Goal: Task Accomplishment & Management: Complete application form

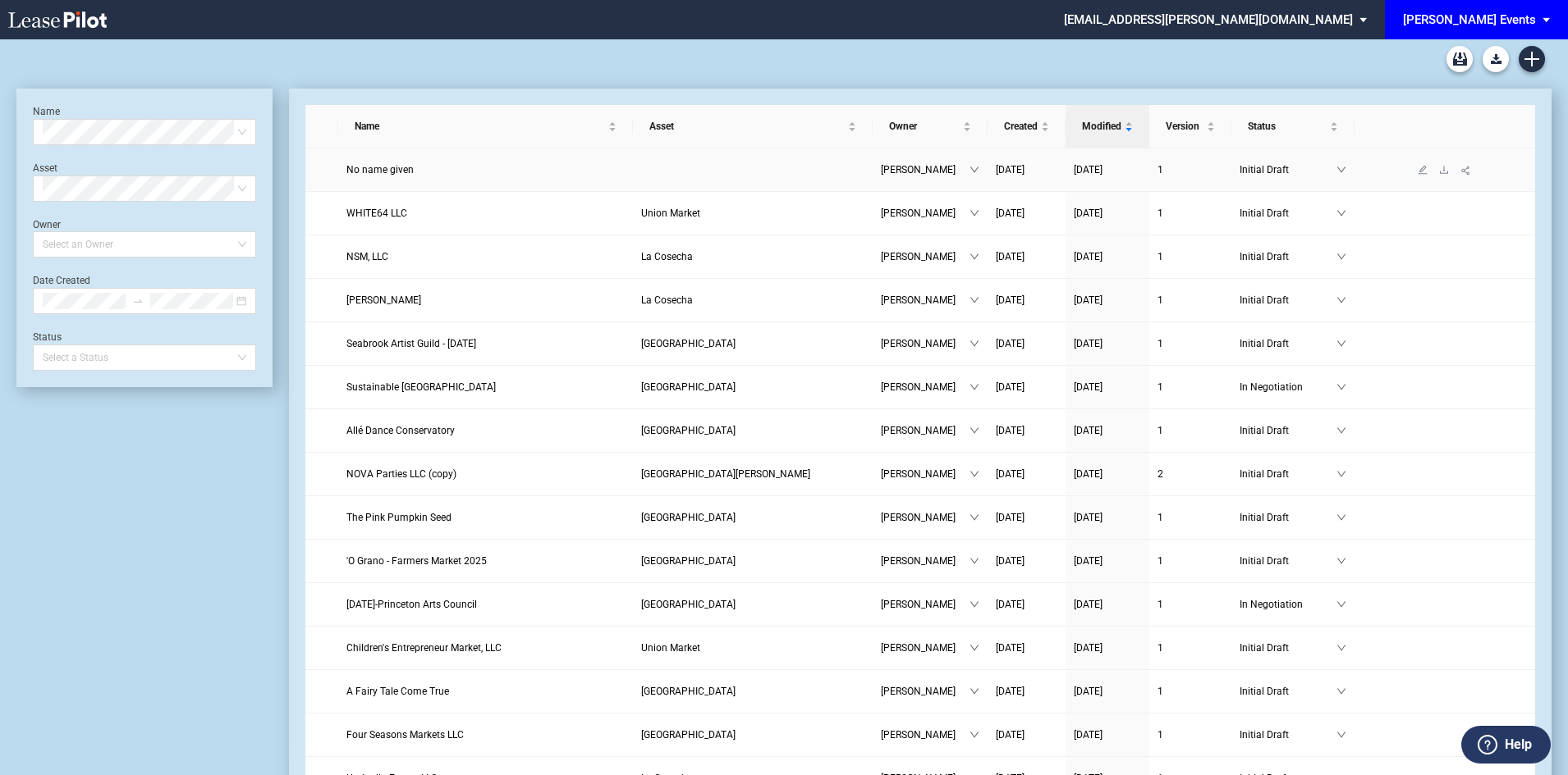
click at [399, 177] on link "No name given" at bounding box center [485, 169] width 278 height 16
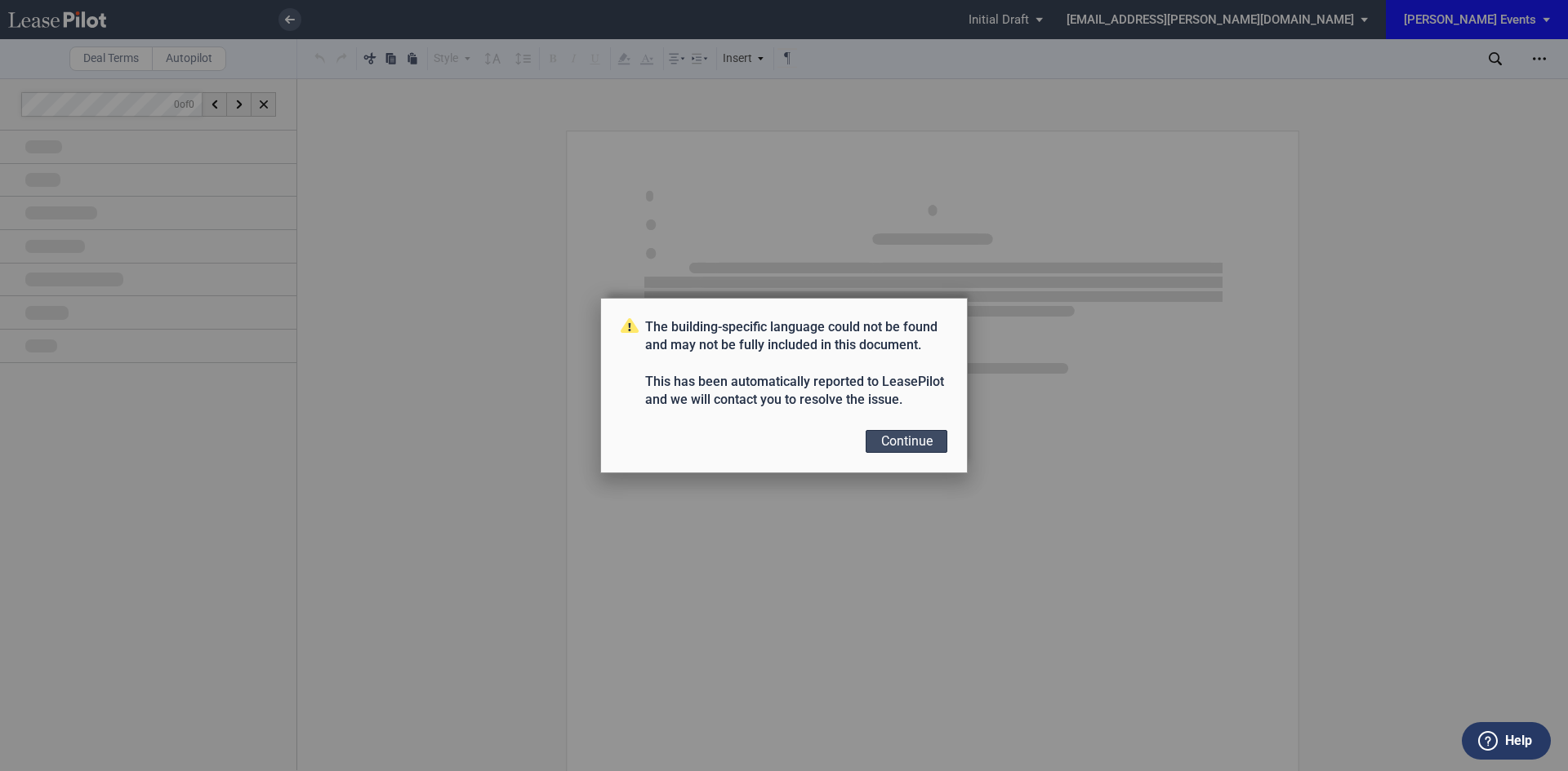
click at [930, 440] on button "Continue" at bounding box center [906, 442] width 81 height 23
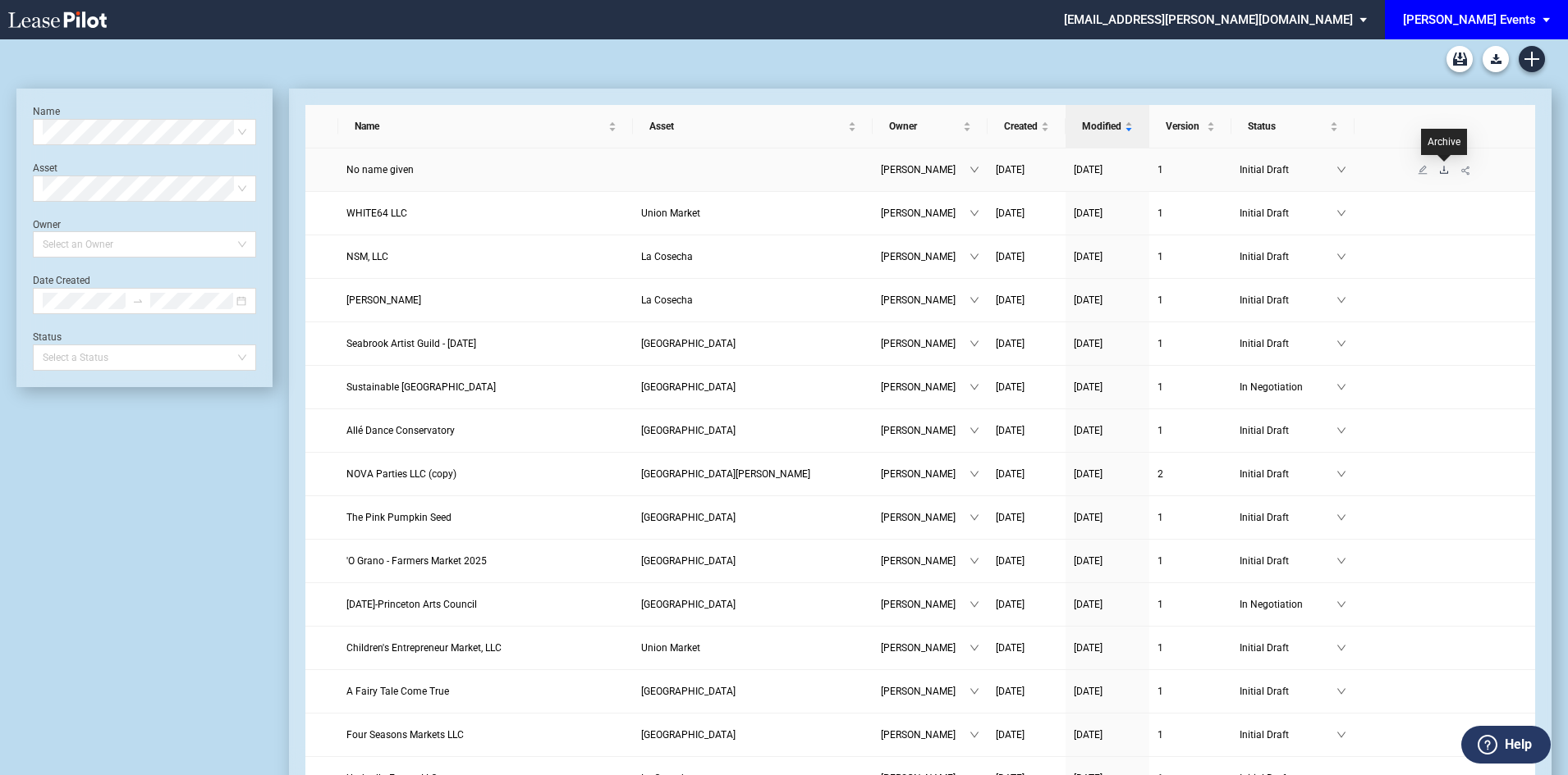
click at [1441, 171] on icon "download" at bounding box center [1444, 170] width 10 height 10
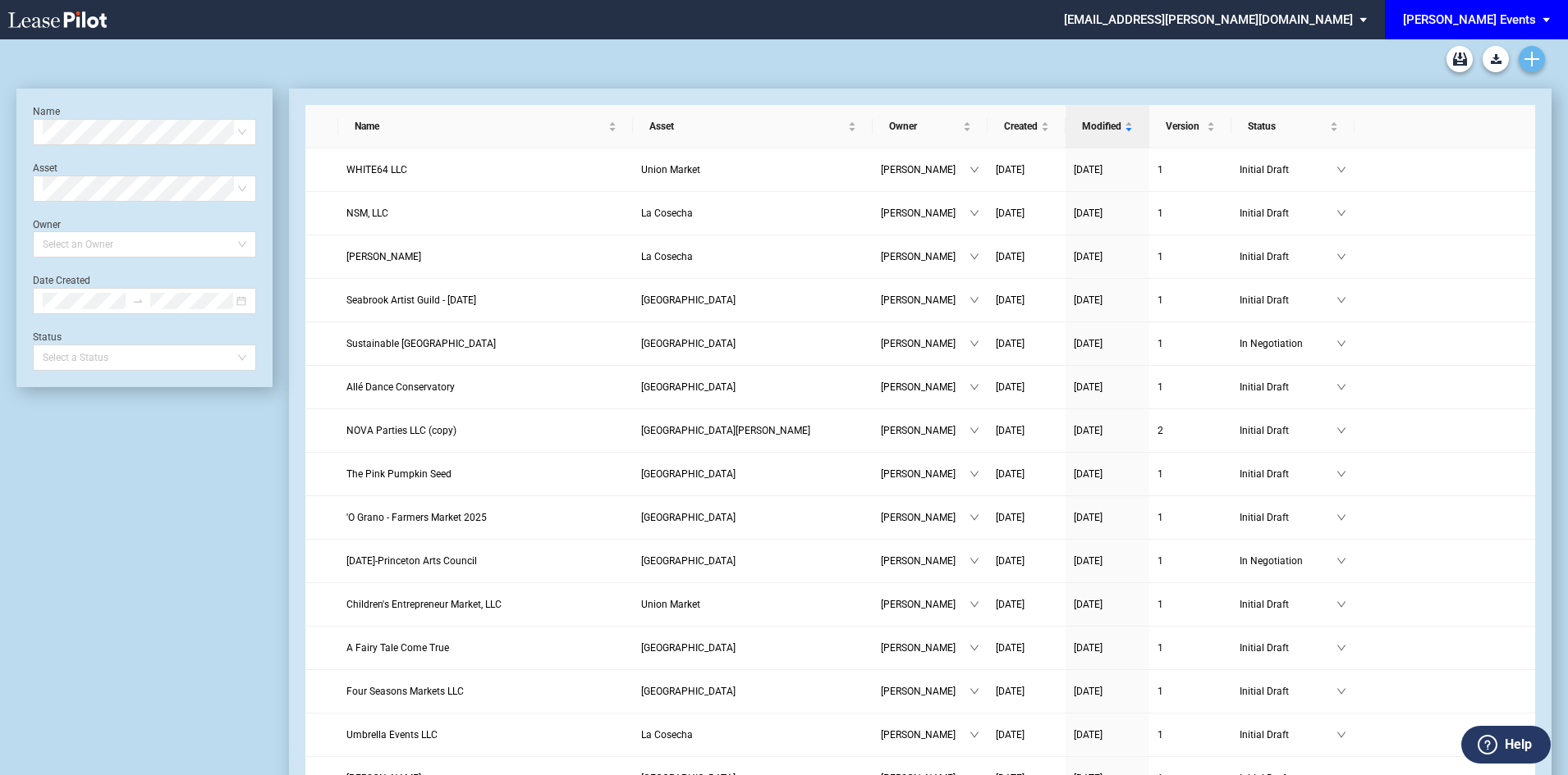
click at [1530, 62] on icon "Create new document" at bounding box center [1531, 59] width 14 height 14
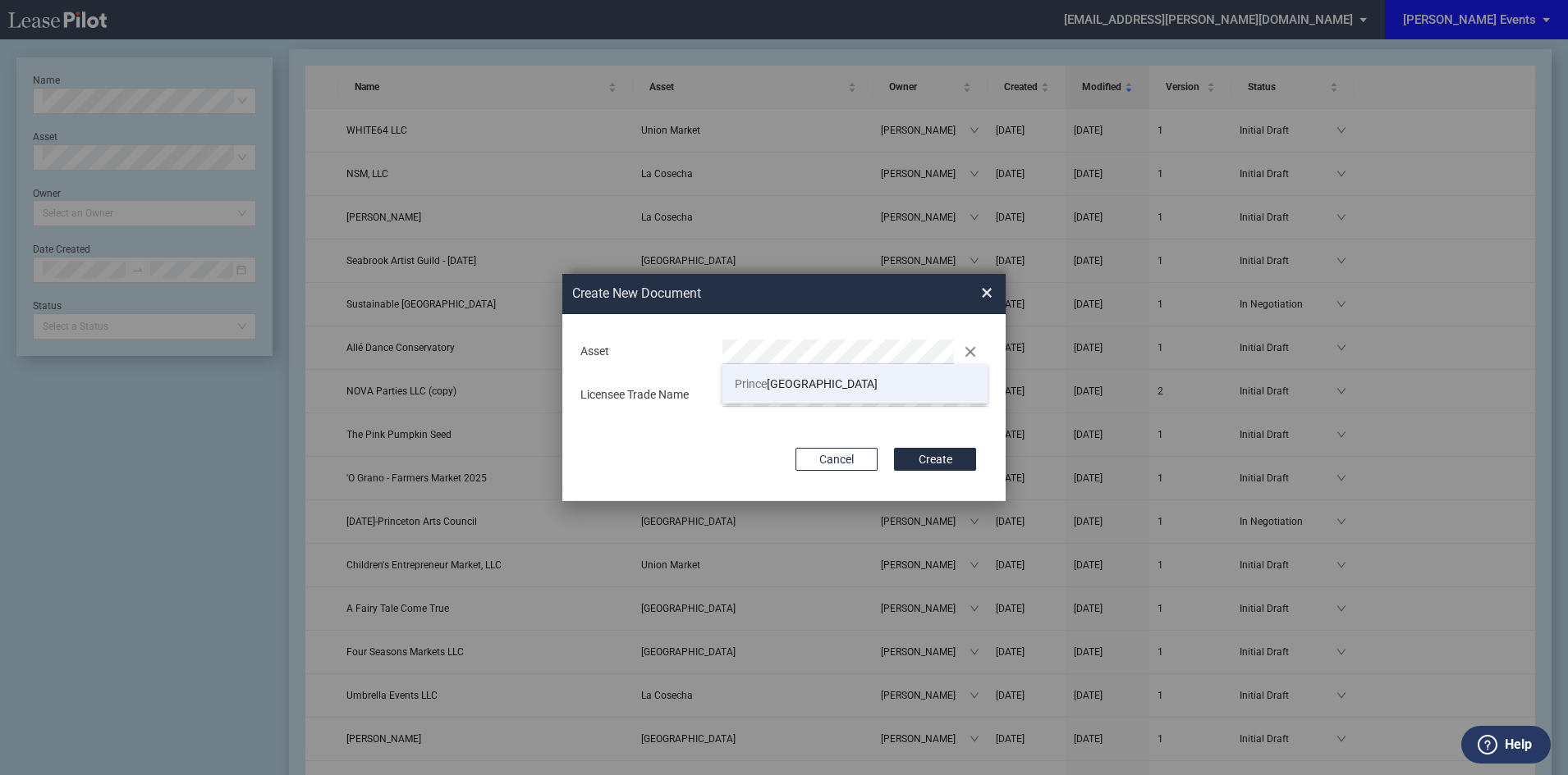
click at [847, 372] on li "Prince ton Shopping Center" at bounding box center [855, 384] width 266 height 39
click at [948, 459] on button "Create" at bounding box center [934, 460] width 82 height 23
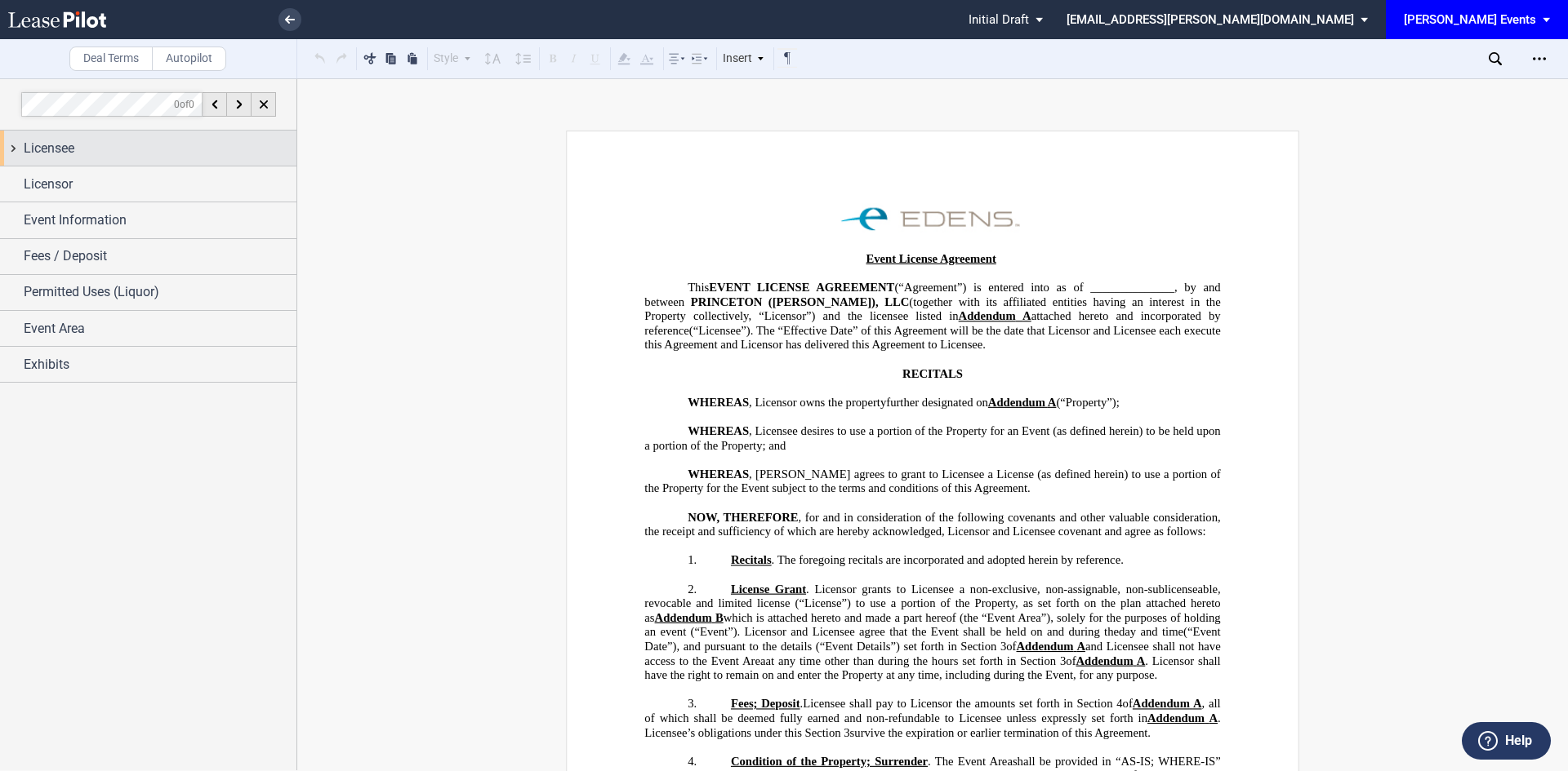
click at [234, 144] on div "Licensee" at bounding box center [160, 148] width 273 height 19
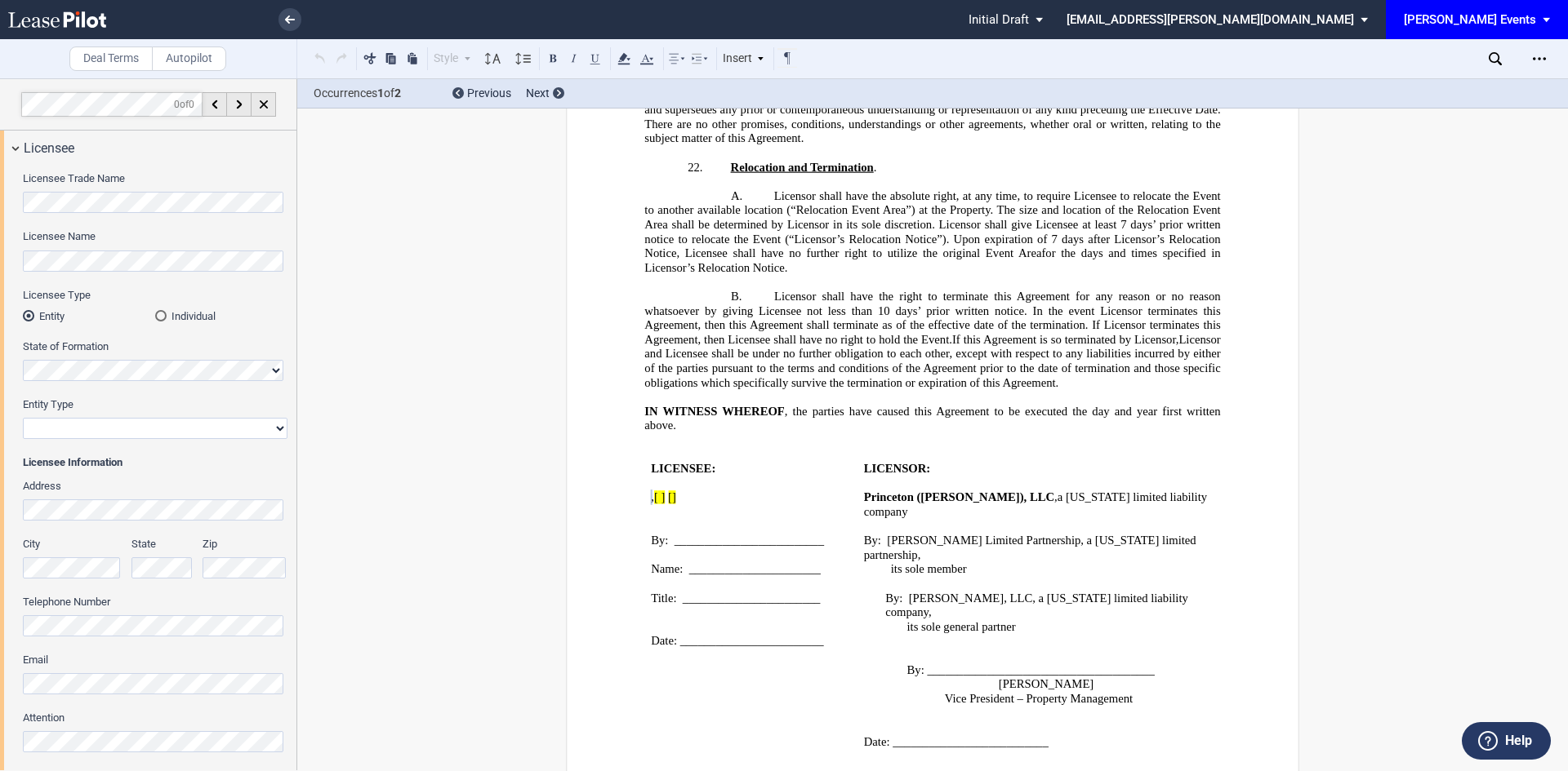
scroll to position [2472, 0]
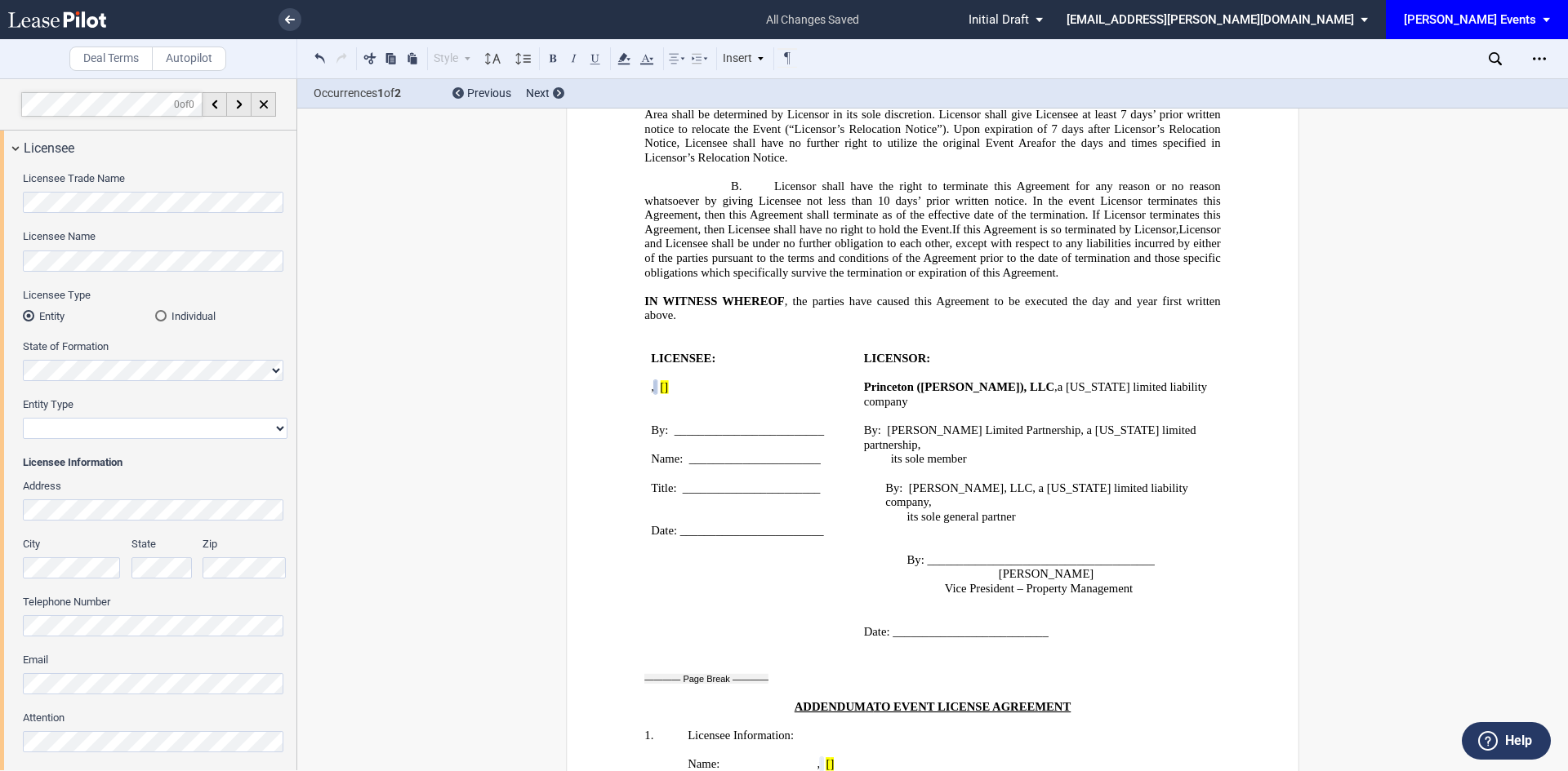
click at [227, 430] on select "Corporation Limited Liability Company General Partnership Limited Partnership N…" at bounding box center [155, 429] width 265 height 21
select select "Other"
click at [23, 418] on select "Corporation Limited Liability Company General Partnership Limited Partnership N…" at bounding box center [155, 429] width 265 height 21
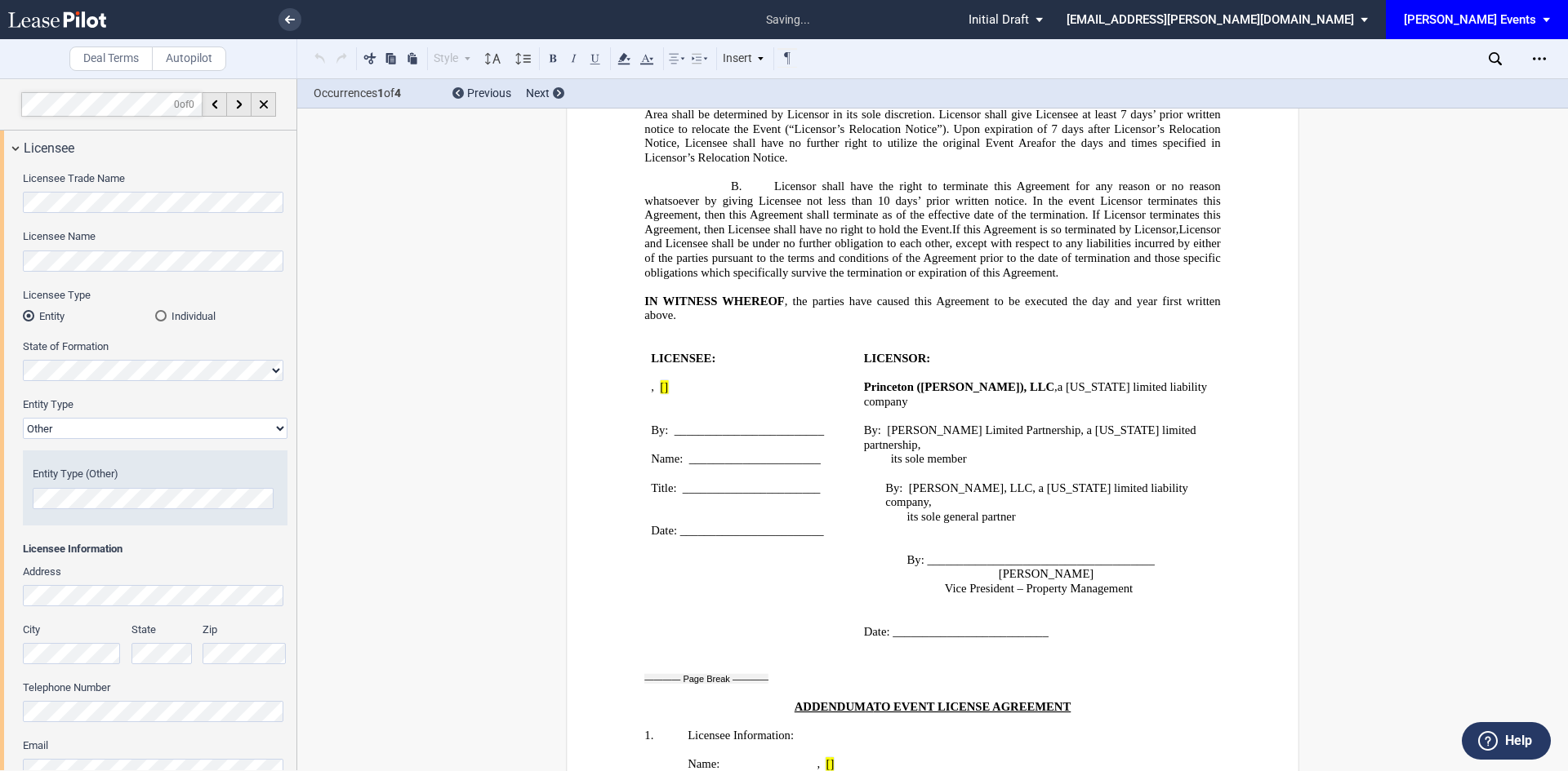
click at [143, 431] on select "Corporation Limited Liability Company General Partnership Limited Partnership N…" at bounding box center [155, 429] width 265 height 21
click at [23, 418] on select "Corporation Limited Liability Company General Partnership Limited Partnership N…" at bounding box center [155, 429] width 265 height 21
click at [105, 429] on select "Corporation Limited Liability Company General Partnership Limited Partnership N…" at bounding box center [155, 429] width 265 height 21
click at [129, 431] on select "Corporation Limited Liability Company General Partnership Limited Partnership N…" at bounding box center [155, 429] width 265 height 21
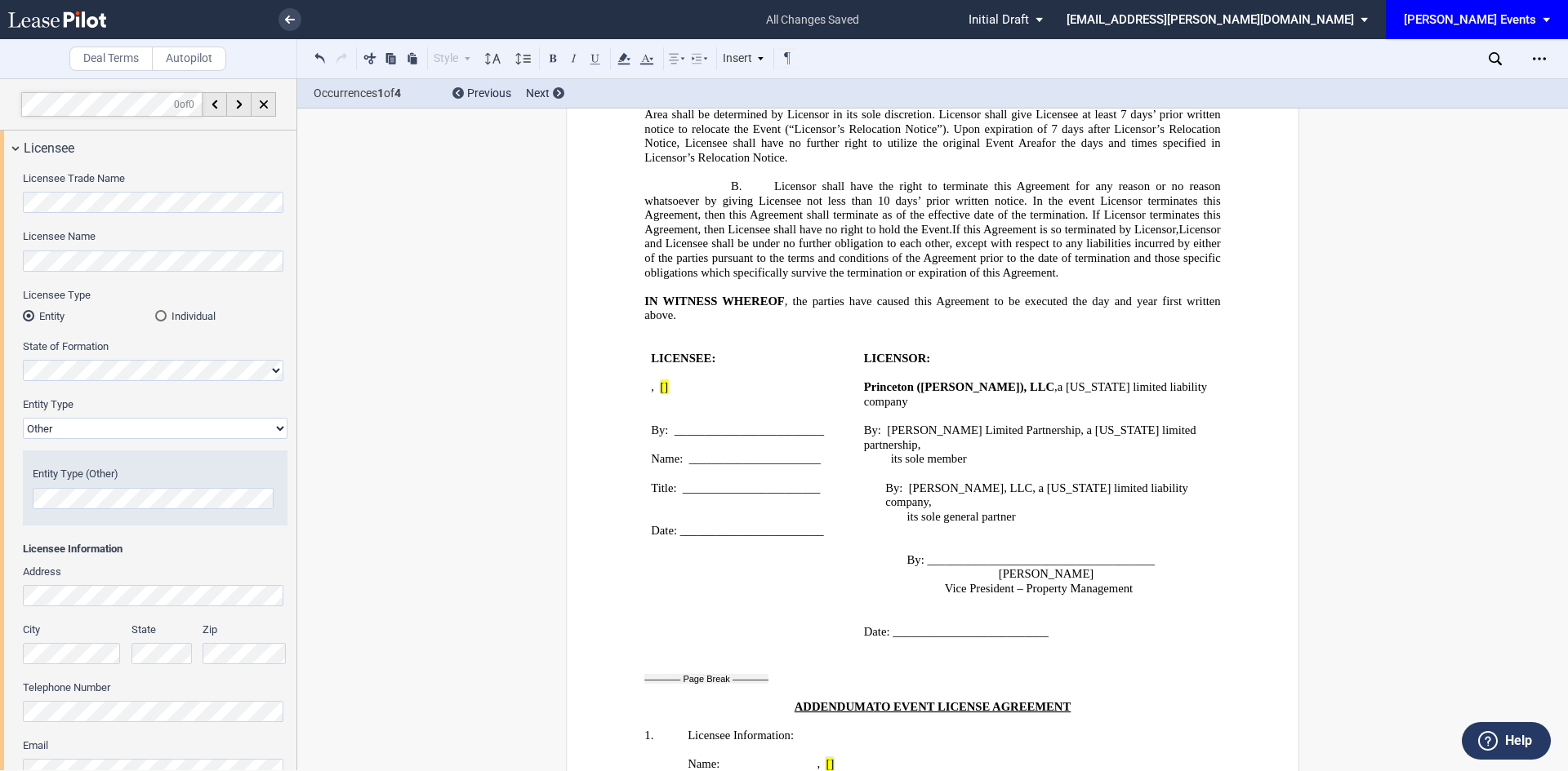
click at [133, 421] on select "Corporation Limited Liability Company General Partnership Limited Partnership N…" at bounding box center [155, 429] width 265 height 21
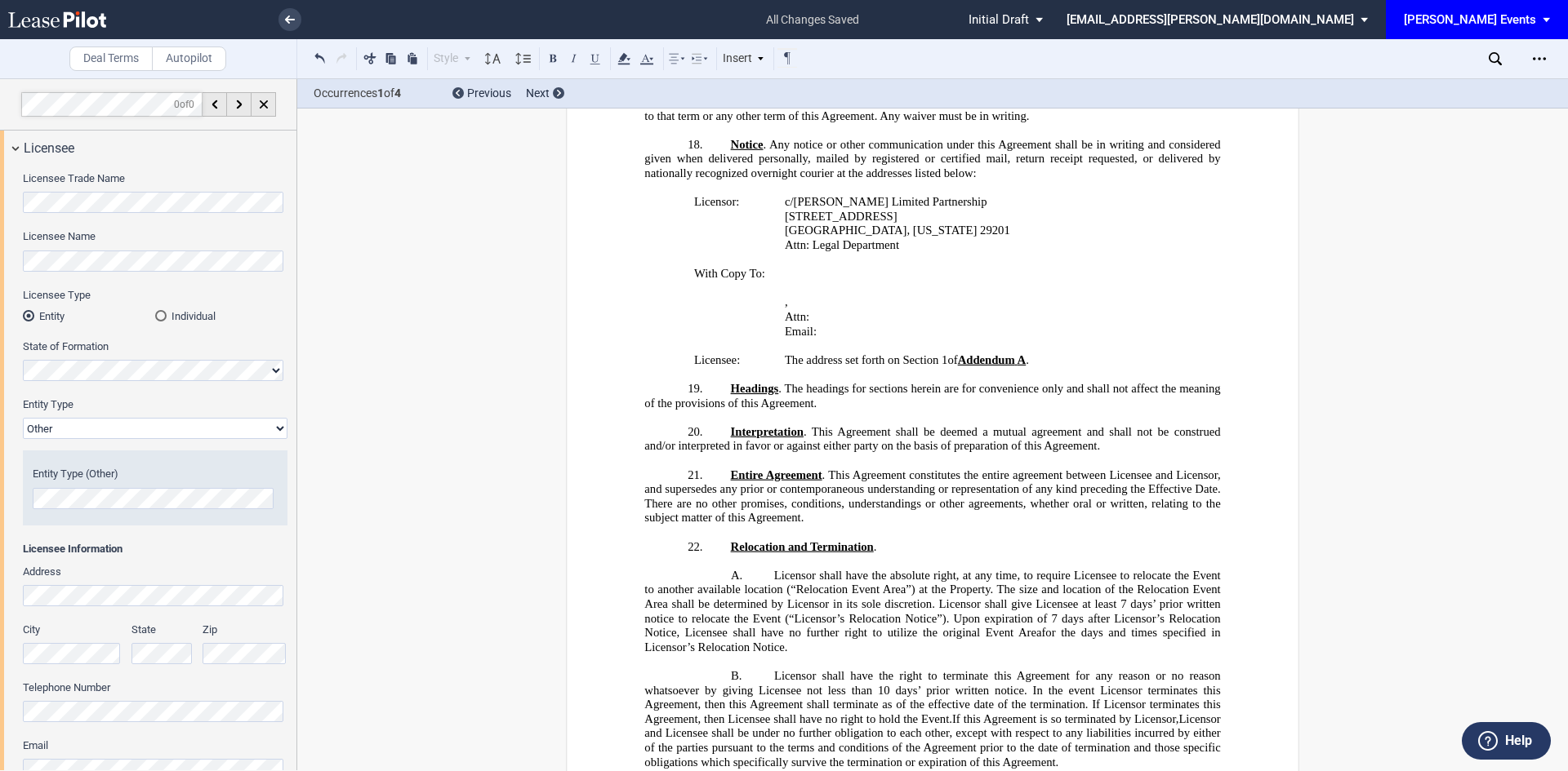
scroll to position [1656, 0]
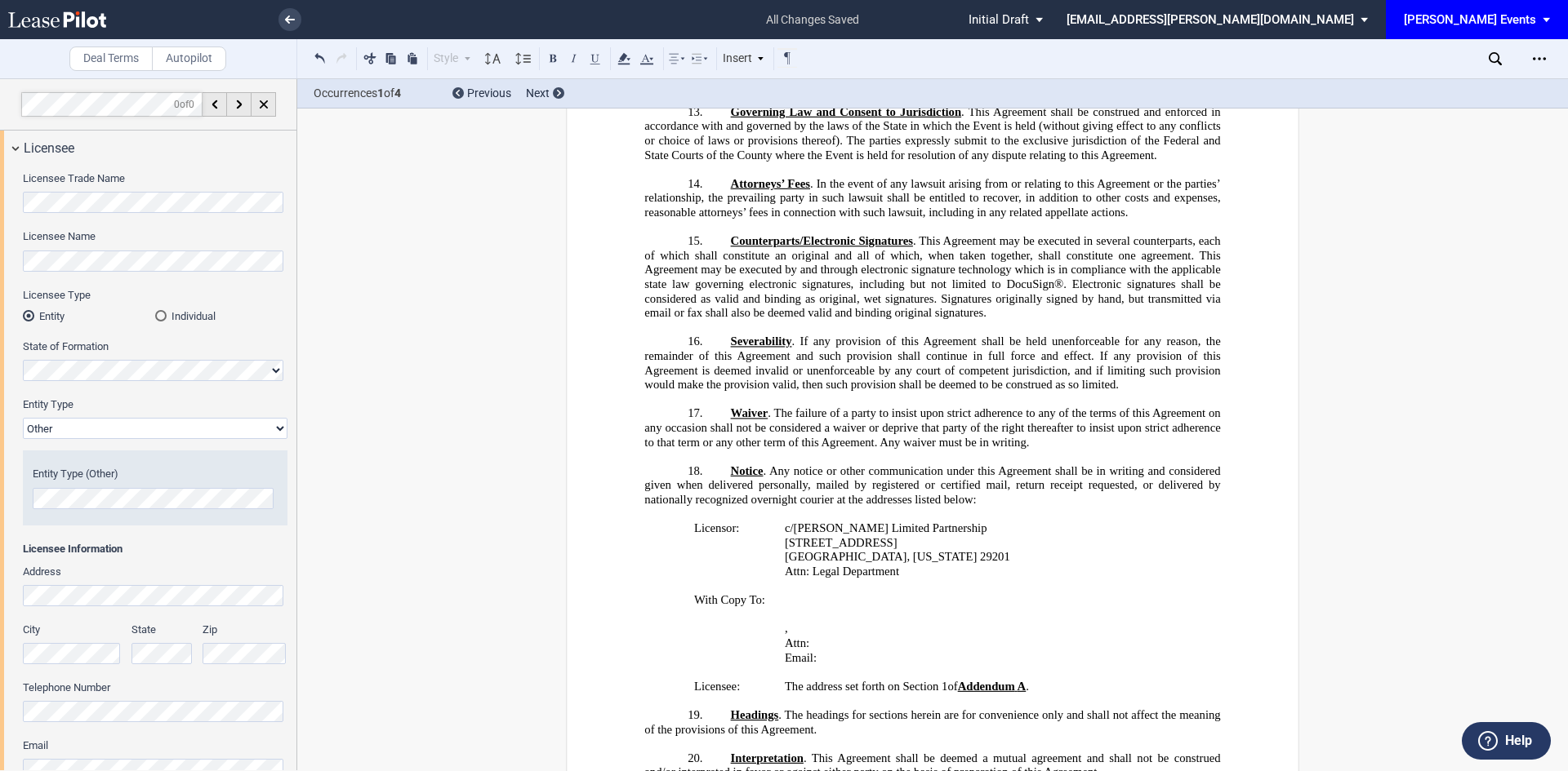
click at [180, 434] on select "Corporation Limited Liability Company General Partnership Limited Partnership N…" at bounding box center [155, 429] width 265 height 21
click at [23, 418] on select "Corporation Limited Liability Company General Partnership Limited Partnership N…" at bounding box center [155, 429] width 265 height 21
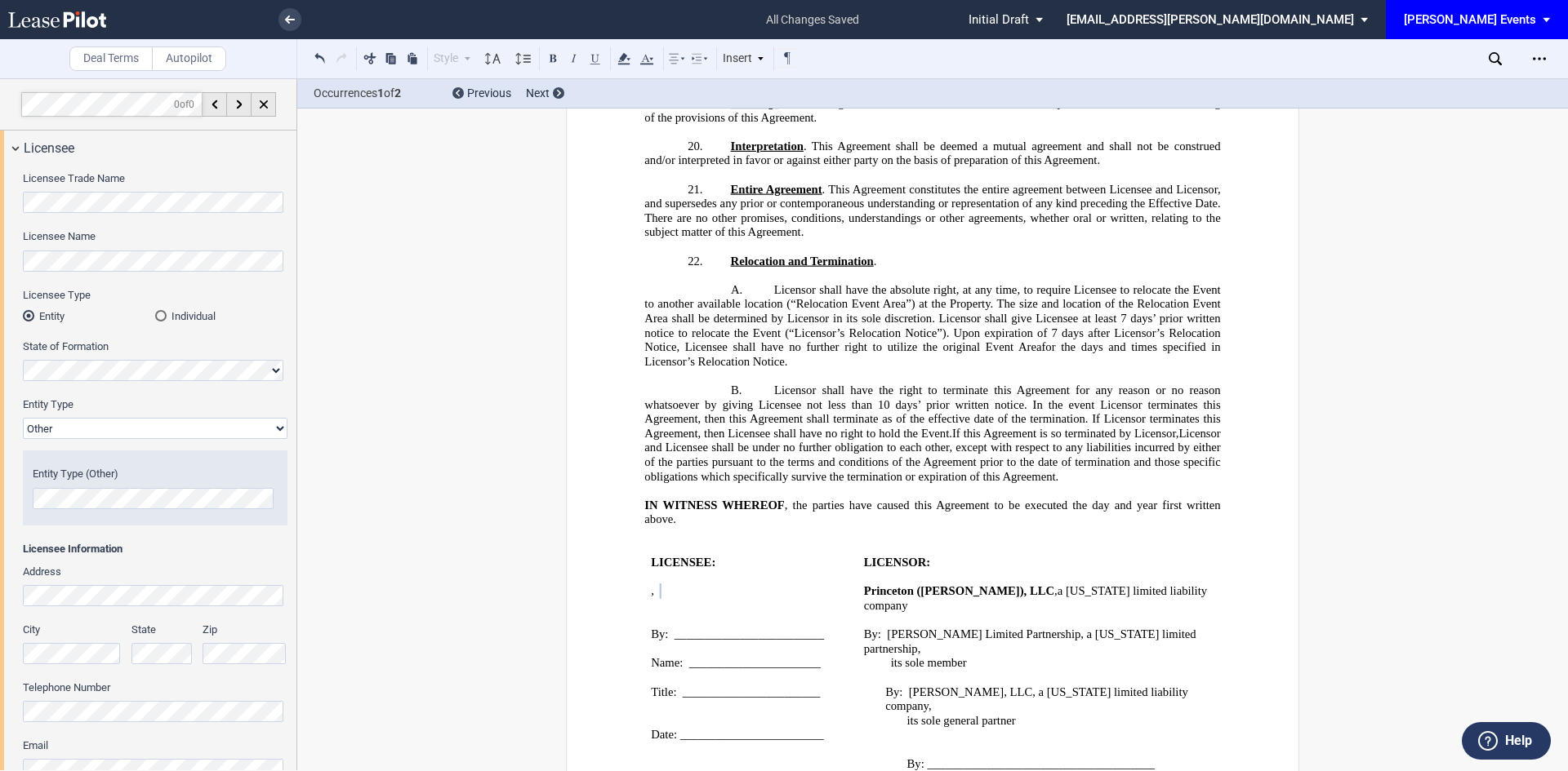
scroll to position [2486, 0]
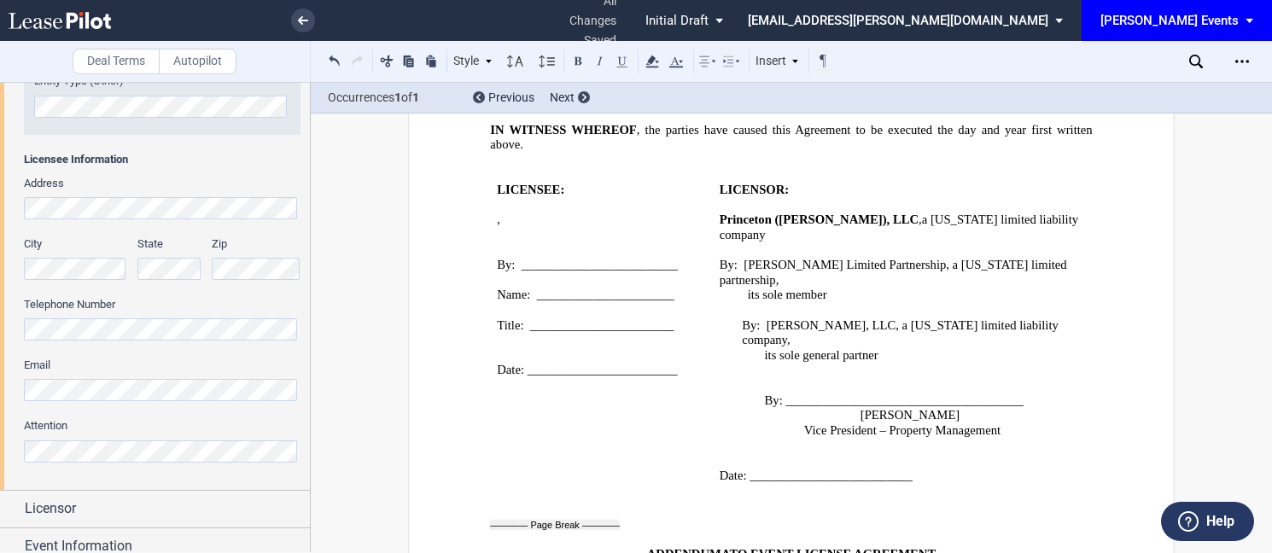
scroll to position [512, 0]
